Goal: Task Accomplishment & Management: Manage account settings

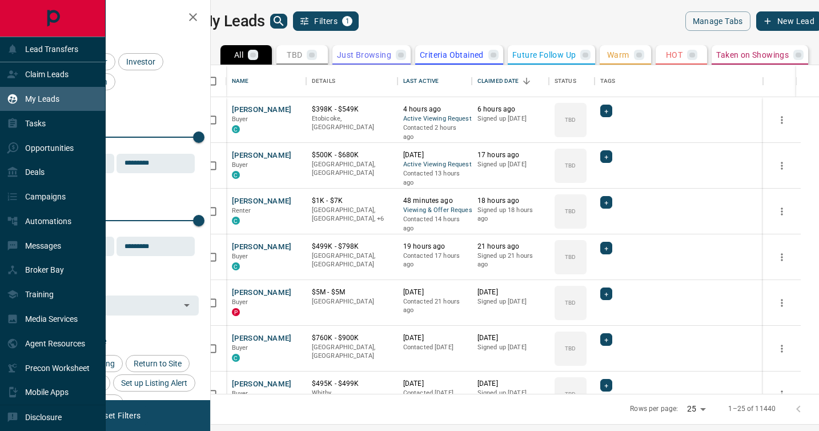
scroll to position [328, 603]
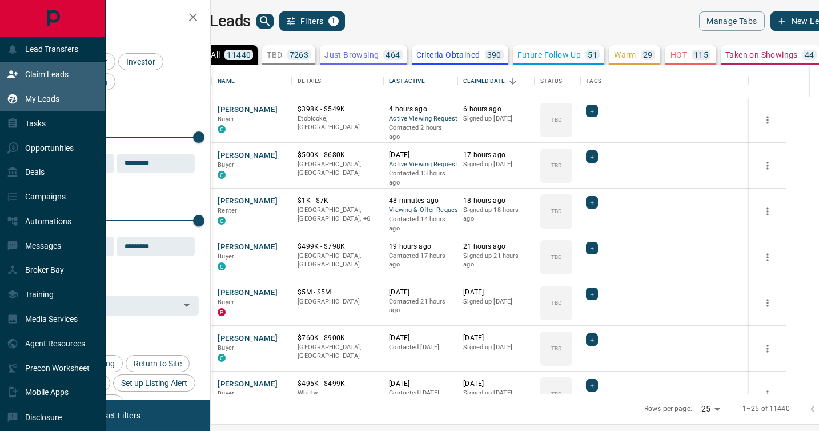
click at [40, 74] on p "Claim Leads" at bounding box center [46, 74] width 43 height 9
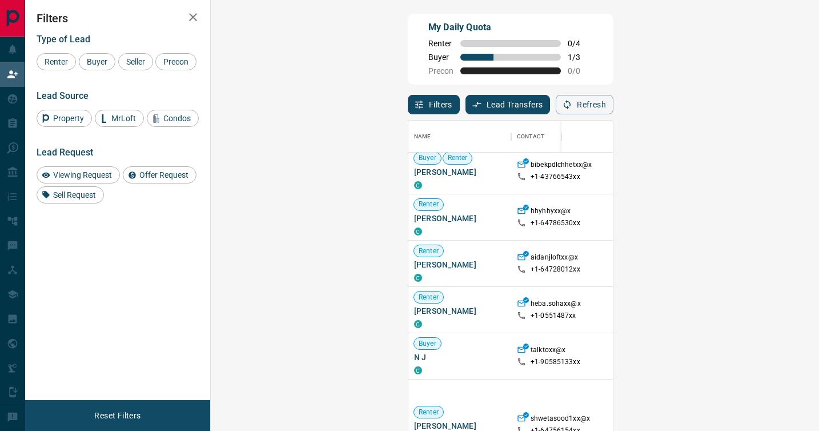
scroll to position [114, 0]
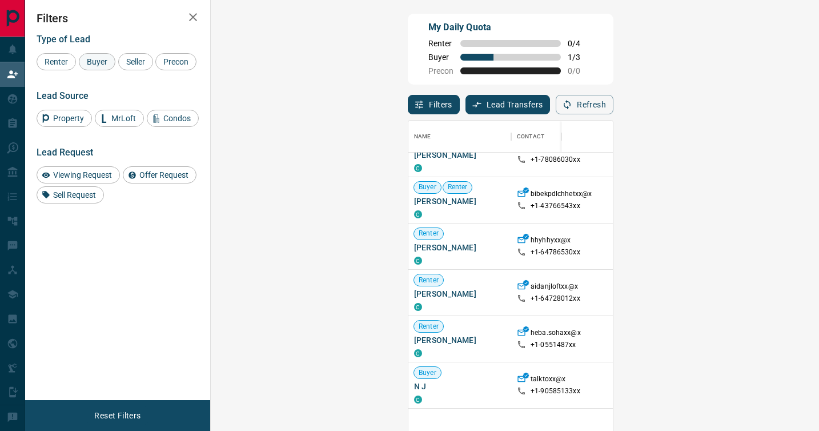
click at [94, 58] on span "Buyer" at bounding box center [97, 61] width 29 height 9
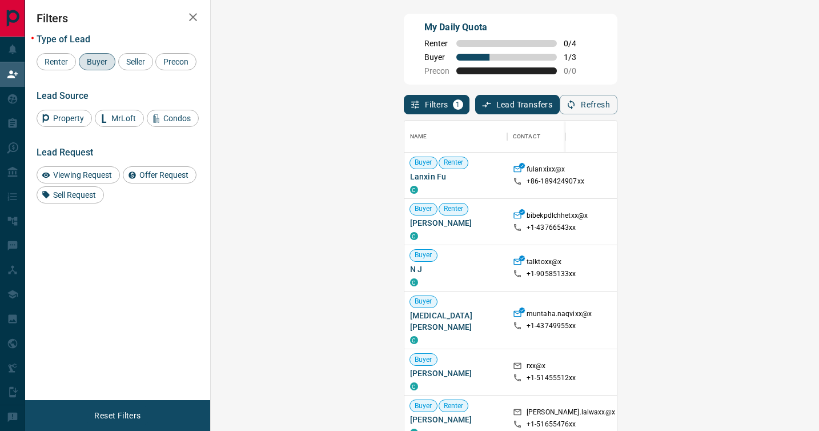
scroll to position [17, 0]
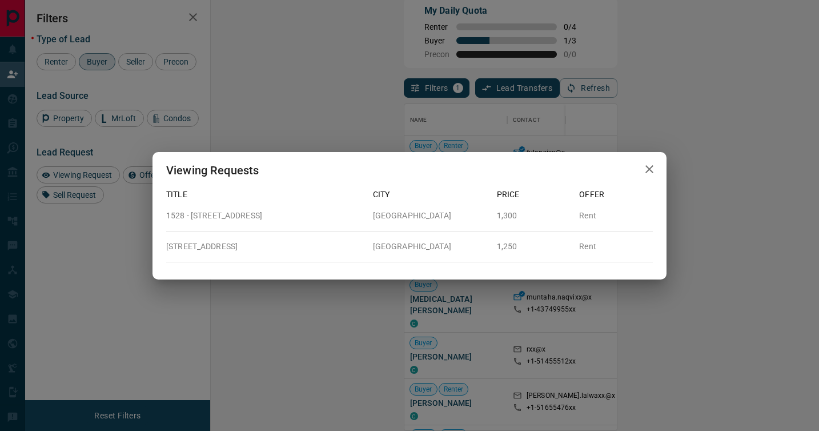
click at [648, 166] on icon "button" at bounding box center [649, 169] width 14 height 14
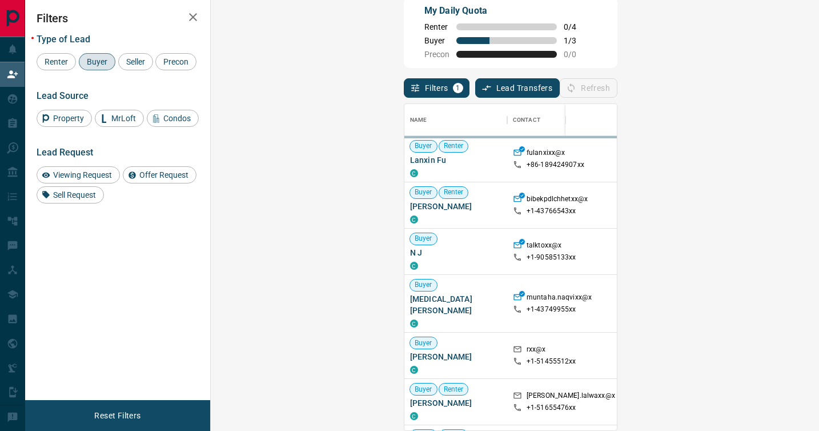
scroll to position [326, 584]
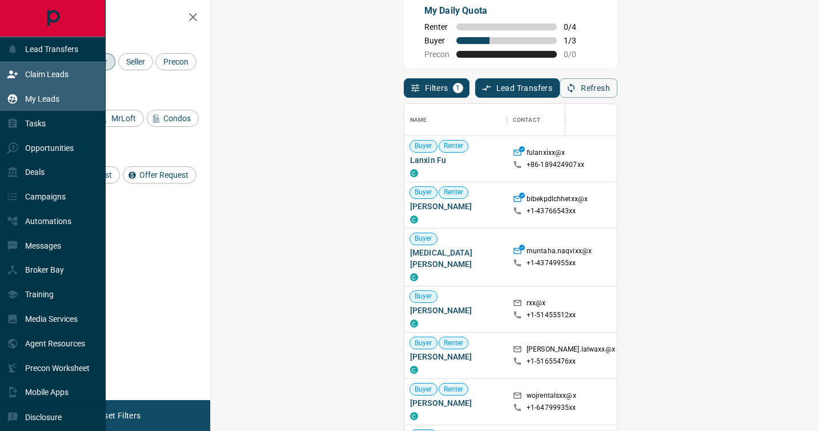
click at [37, 98] on p "My Leads" at bounding box center [42, 98] width 34 height 9
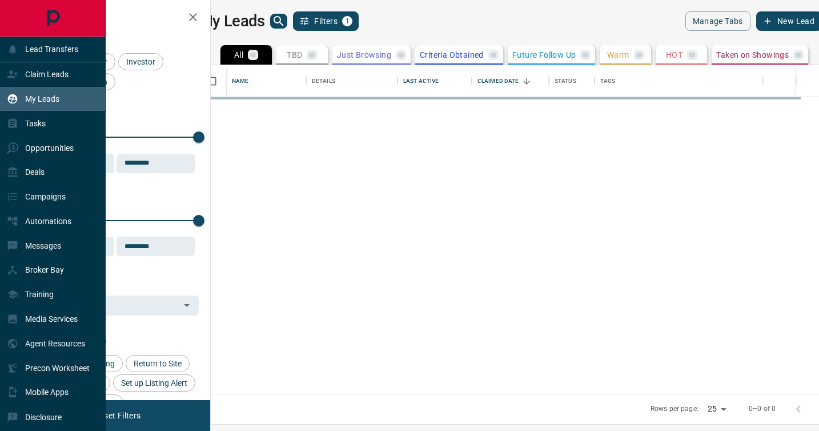
scroll to position [328, 603]
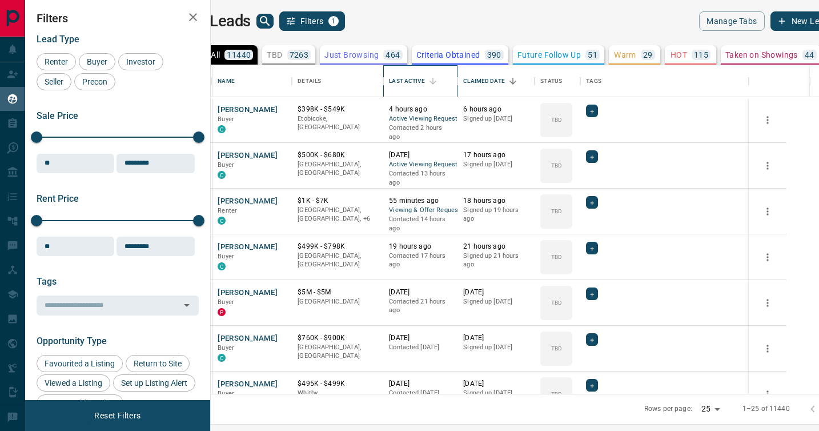
click at [424, 74] on div "Last Active" at bounding box center [406, 81] width 35 height 32
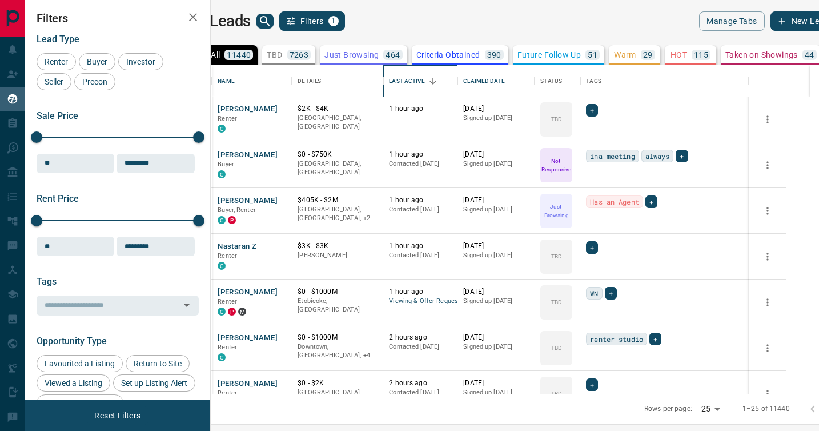
scroll to position [846, 0]
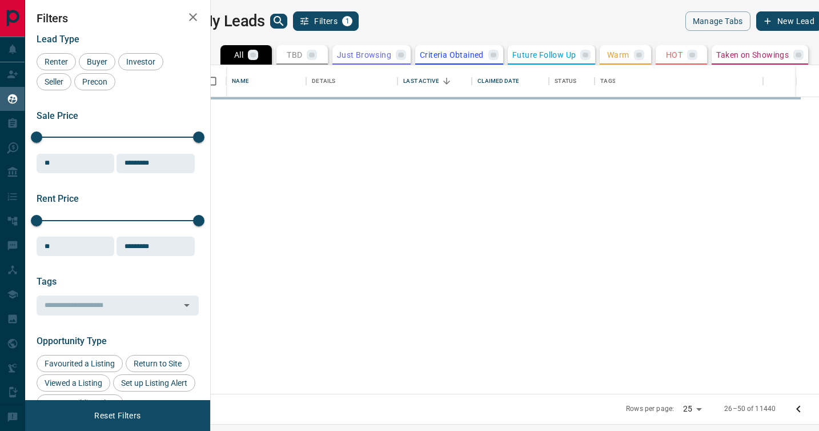
scroll to position [0, 0]
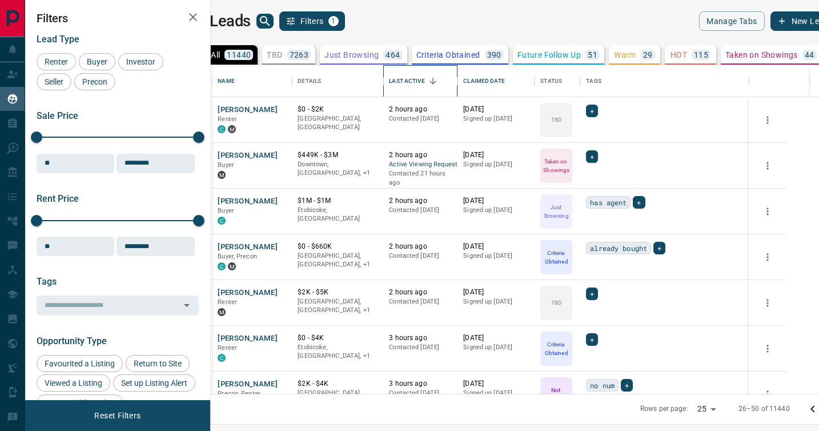
click at [424, 77] on div "Last Active" at bounding box center [406, 81] width 35 height 32
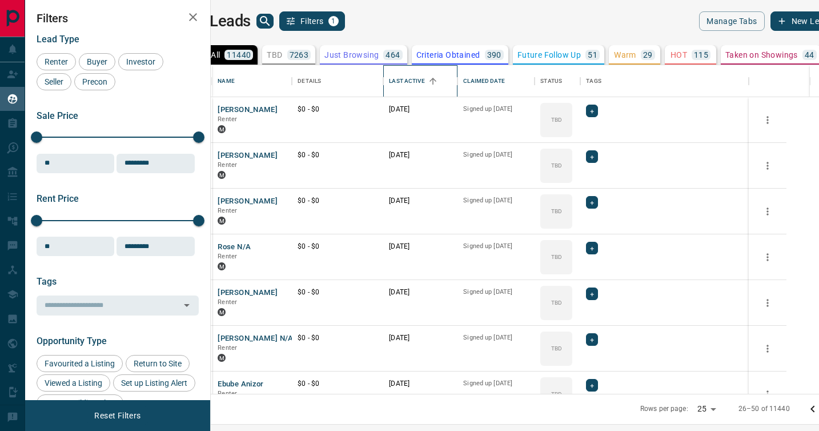
click at [424, 77] on div "Last Active" at bounding box center [406, 81] width 35 height 32
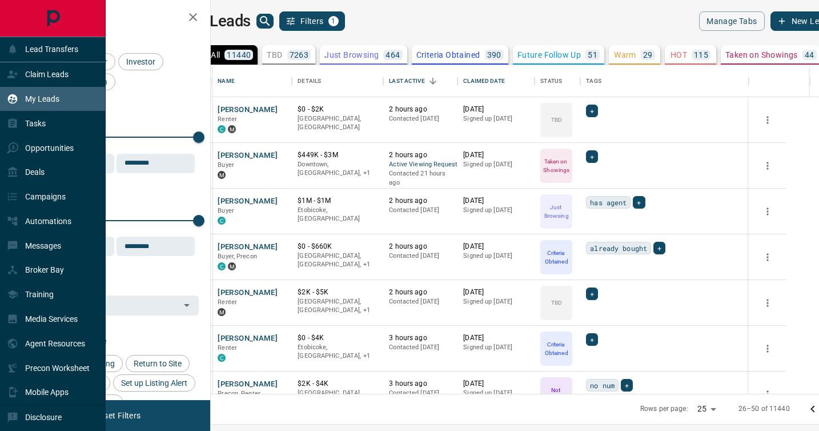
click at [34, 98] on p "My Leads" at bounding box center [42, 98] width 34 height 9
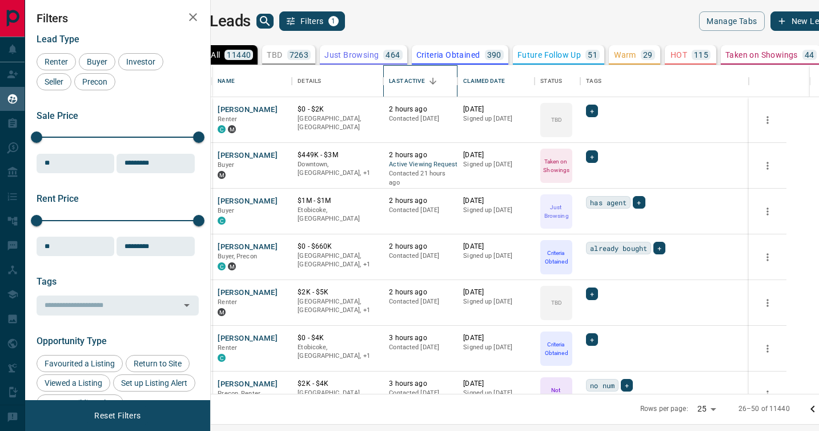
click at [424, 80] on div "Last Active" at bounding box center [406, 81] width 35 height 32
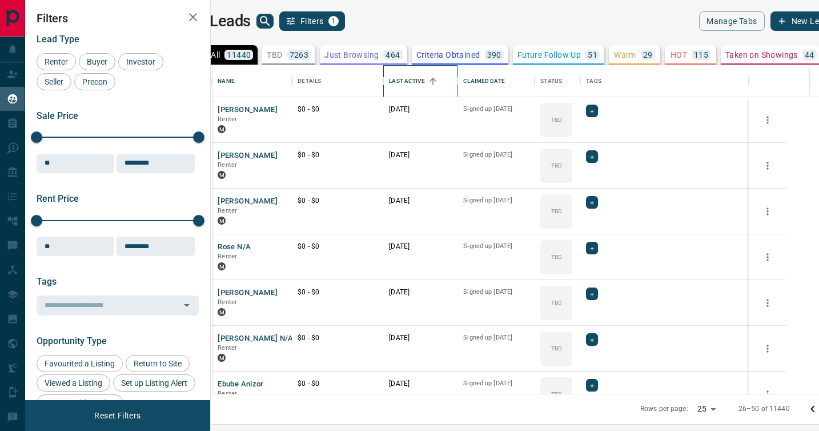
click at [424, 80] on div "Last Active" at bounding box center [406, 81] width 35 height 32
